Goal: Task Accomplishment & Management: Manage account settings

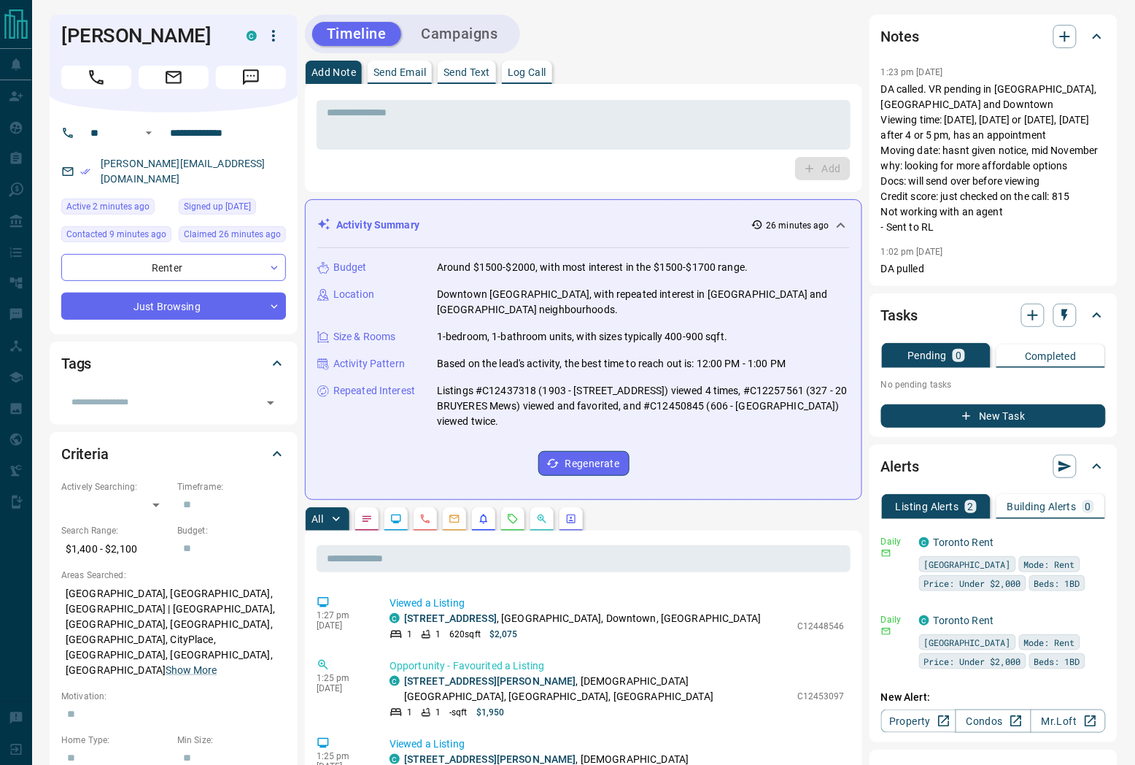
click at [261, 163] on div "[PERSON_NAME][EMAIL_ADDRESS][DOMAIN_NAME]" at bounding box center [173, 171] width 225 height 39
click at [260, 163] on div "[PERSON_NAME][EMAIL_ADDRESS][DOMAIN_NAME]" at bounding box center [173, 171] width 225 height 39
copy link "[PERSON_NAME][EMAIL_ADDRESS][DOMAIN_NAME]"
click at [268, 38] on icon "button" at bounding box center [274, 36] width 18 height 18
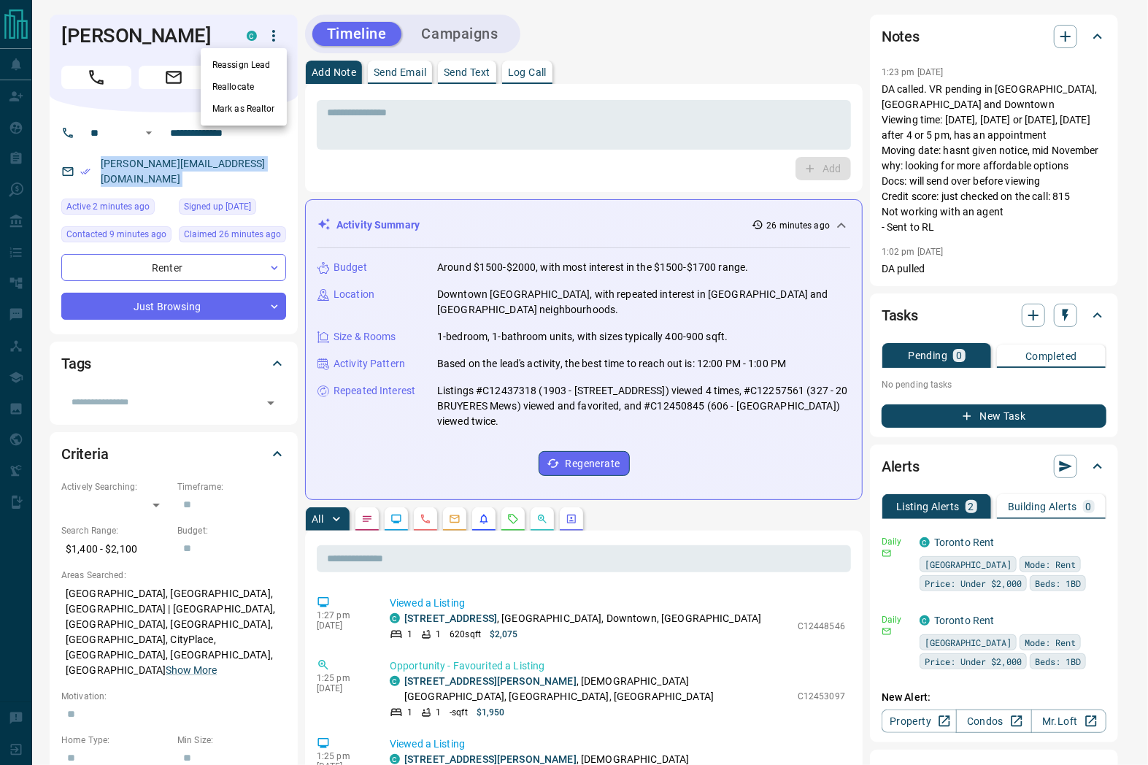
click at [260, 61] on li "Reassign Lead" at bounding box center [244, 65] width 86 height 22
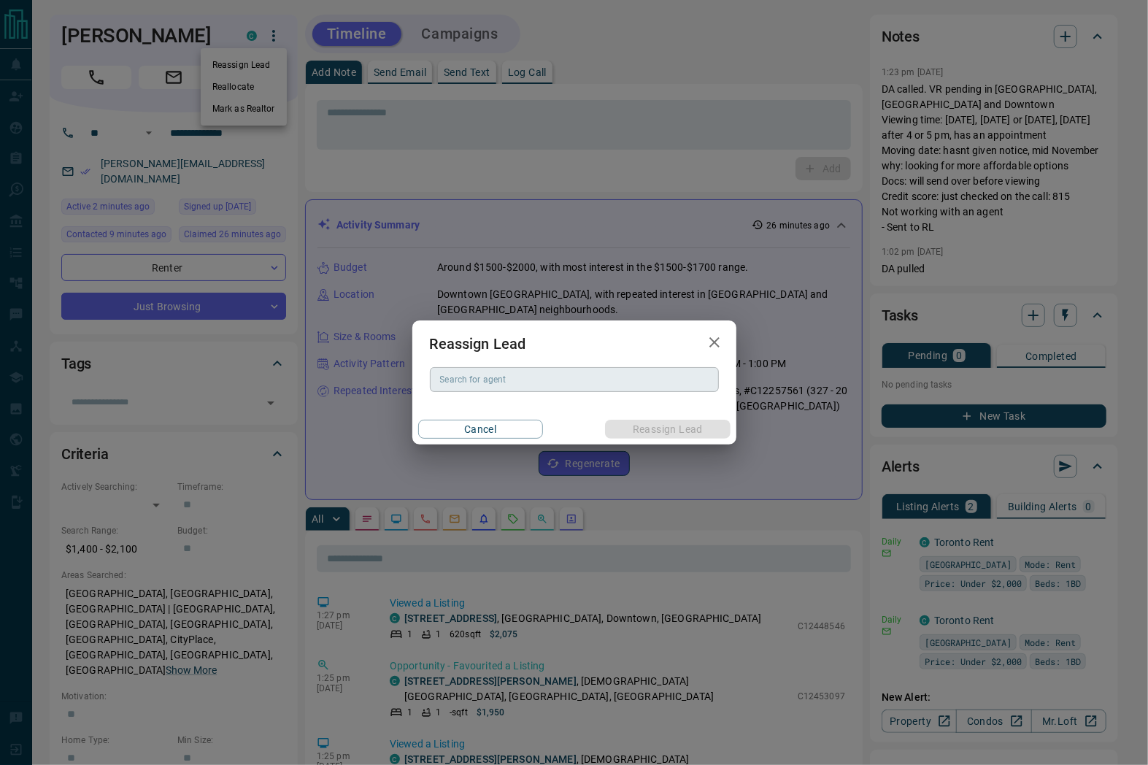
click at [565, 388] on div "Search for agent" at bounding box center [574, 379] width 289 height 25
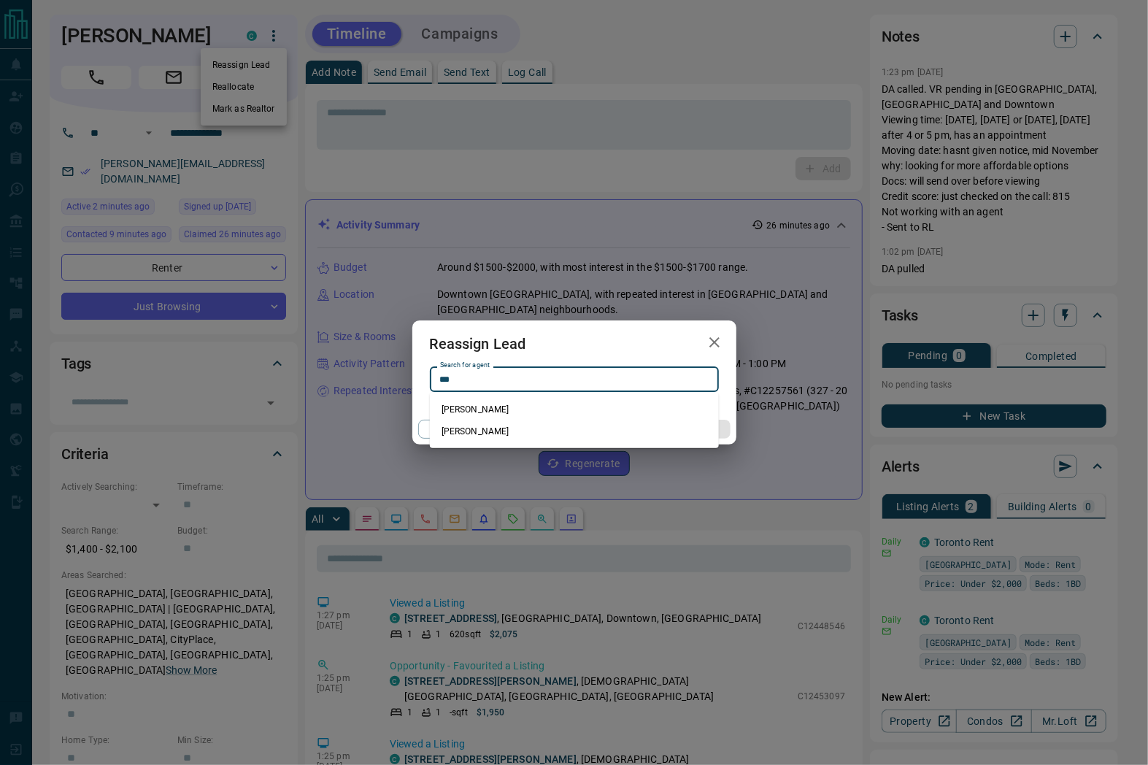
click at [501, 412] on li "[PERSON_NAME]" at bounding box center [574, 409] width 289 height 22
type input "**********"
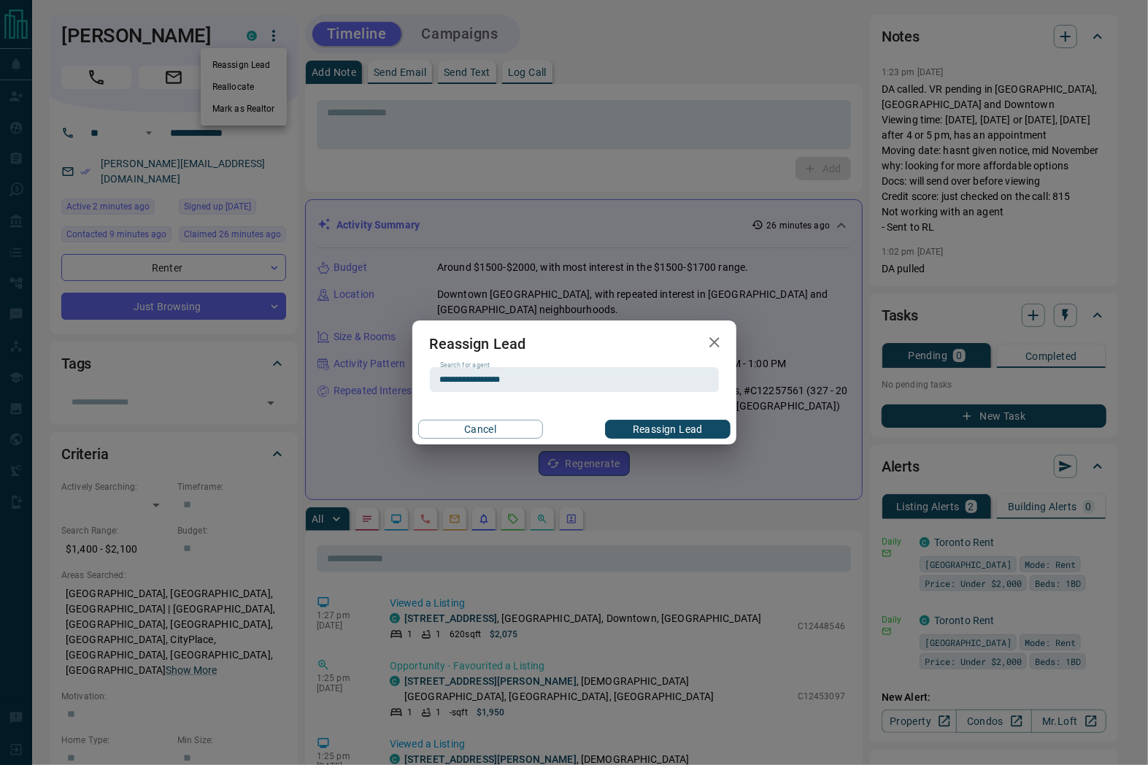
click at [644, 428] on button "Reassign Lead" at bounding box center [667, 429] width 125 height 19
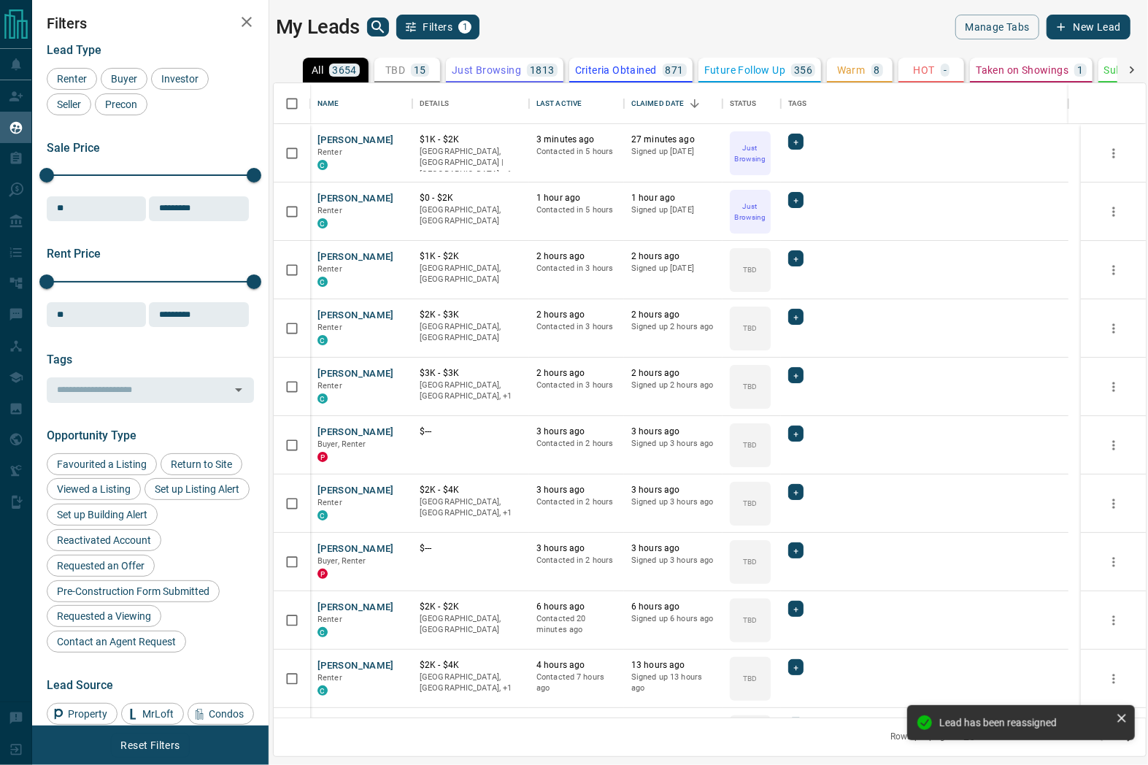
scroll to position [622, 859]
